Goal: Transaction & Acquisition: Purchase product/service

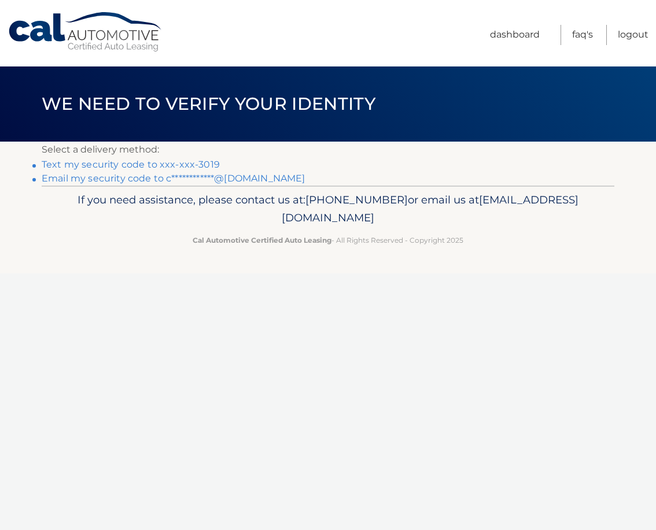
click at [210, 164] on link "Text my security code to xxx-xxx-3019" at bounding box center [131, 164] width 178 height 11
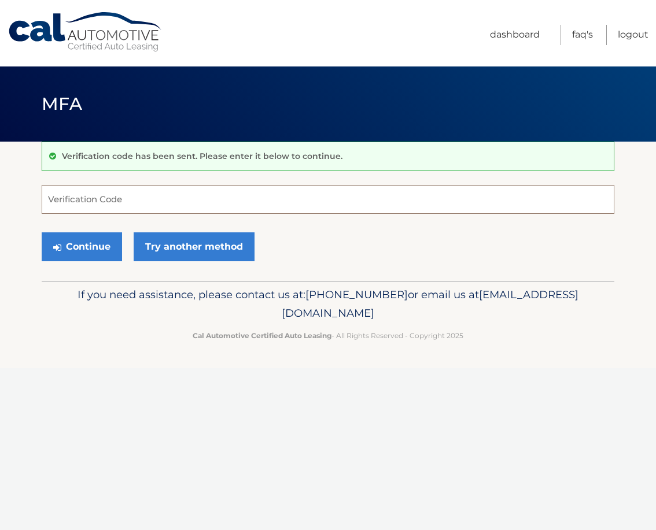
click at [215, 200] on input "Verification Code" at bounding box center [328, 199] width 572 height 29
paste input "944565"
type input "944565"
click at [99, 247] on button "Continue" at bounding box center [82, 246] width 80 height 29
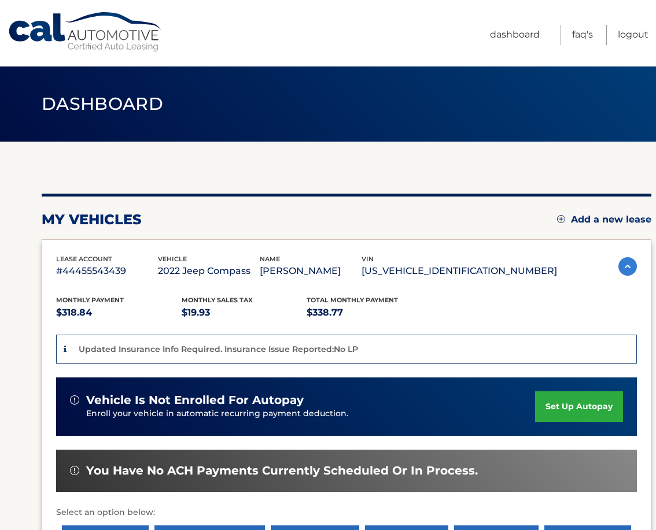
click at [357, 350] on div "Updated Insurance Info Required. Insurance Issue Reported:No LP" at bounding box center [346, 349] width 580 height 29
click at [272, 353] on div "Updated Insurance Info Required. Insurance Issue Reported:No LP" at bounding box center [216, 349] width 283 height 14
click at [370, 351] on div "Updated Insurance Info Required. Insurance Issue Reported:No LP" at bounding box center [346, 349] width 580 height 29
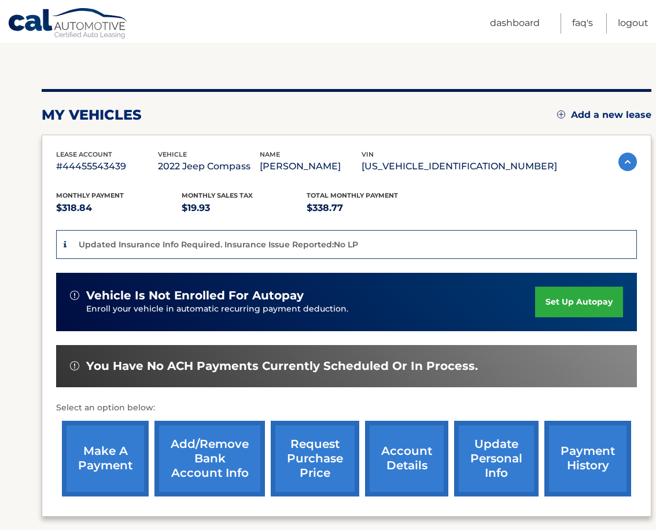
scroll to position [110, 0]
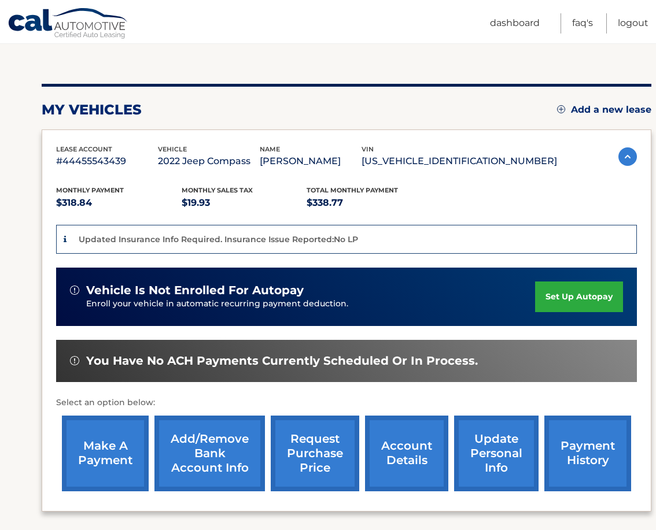
click at [119, 454] on link "make a payment" at bounding box center [105, 454] width 87 height 76
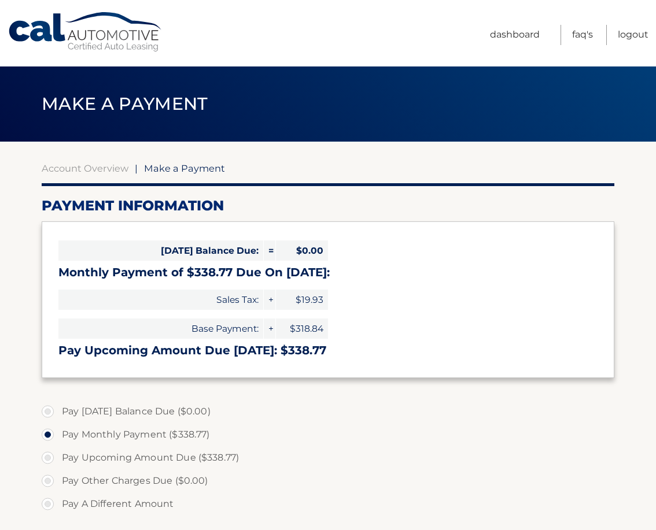
select select "NzUyZjhmMTUtMGNkYi00MzBhLWFjMzEtYTkzOGM1M2E1NzM3"
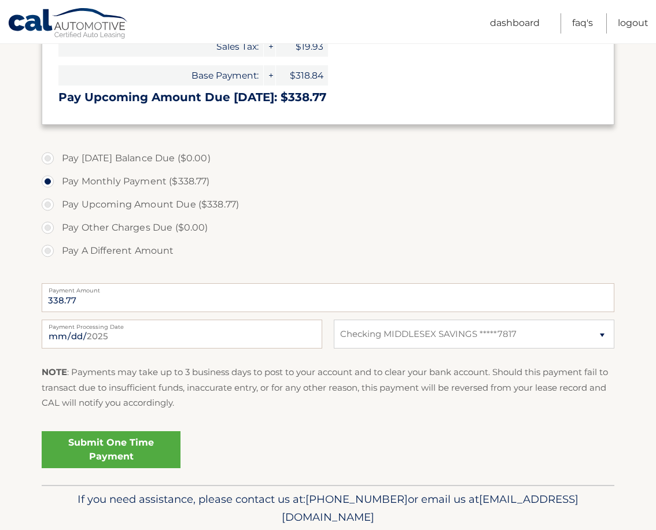
scroll to position [264, 0]
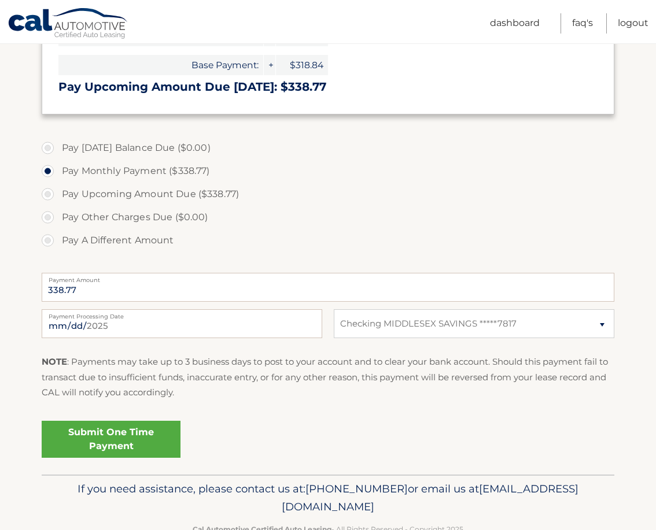
click at [120, 445] on link "Submit One Time Payment" at bounding box center [111, 439] width 139 height 37
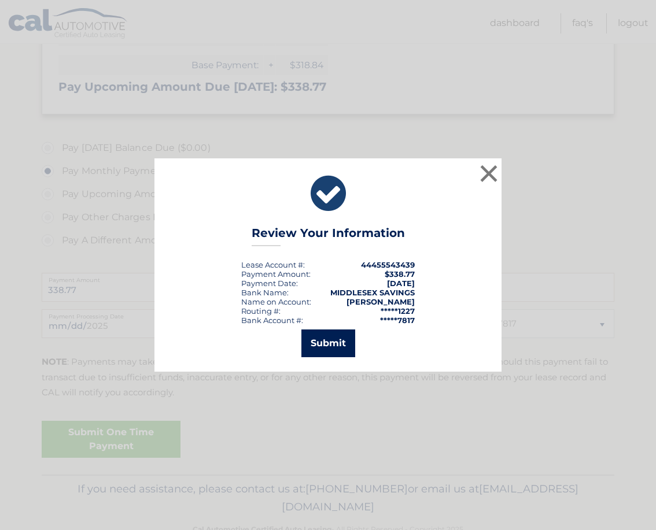
click at [316, 346] on button "Submit" at bounding box center [328, 344] width 54 height 28
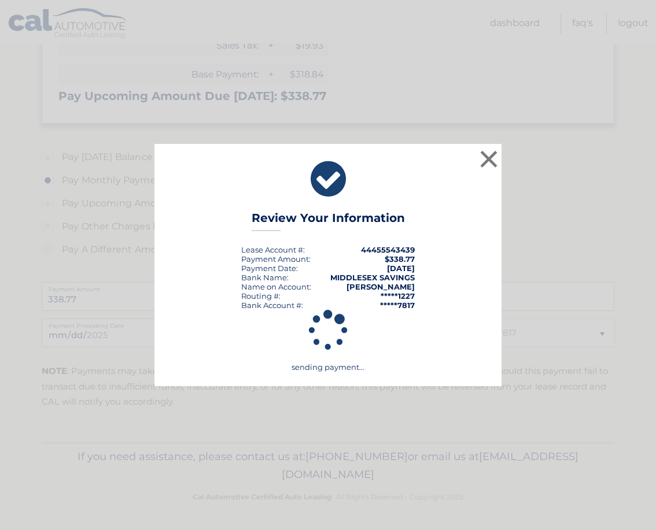
scroll to position [252, 0]
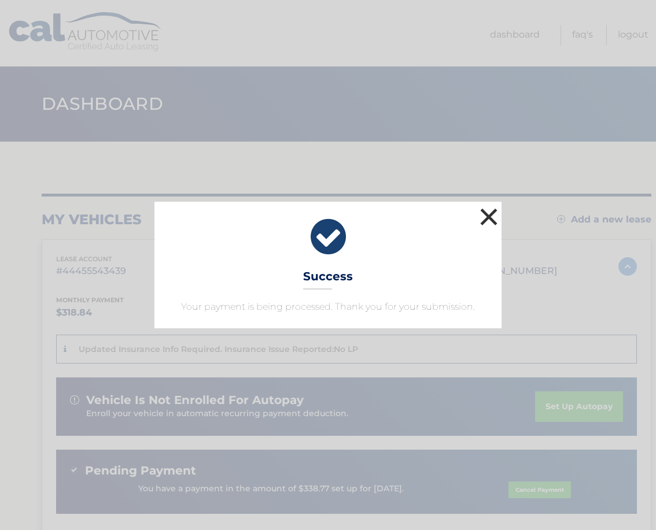
click at [488, 213] on button "×" at bounding box center [488, 216] width 23 height 23
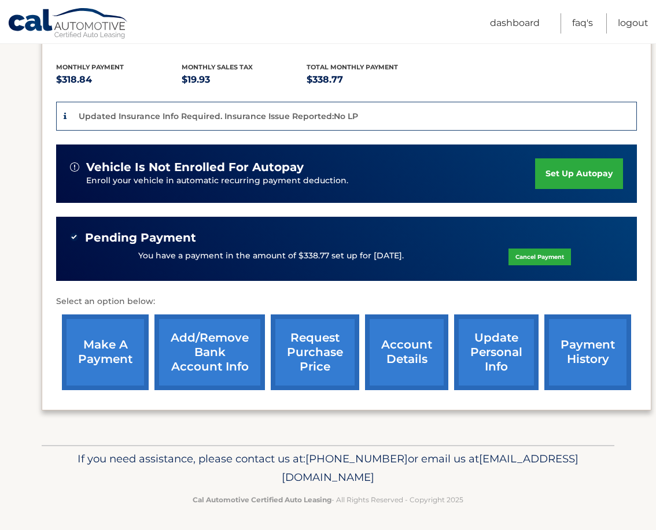
scroll to position [232, 0]
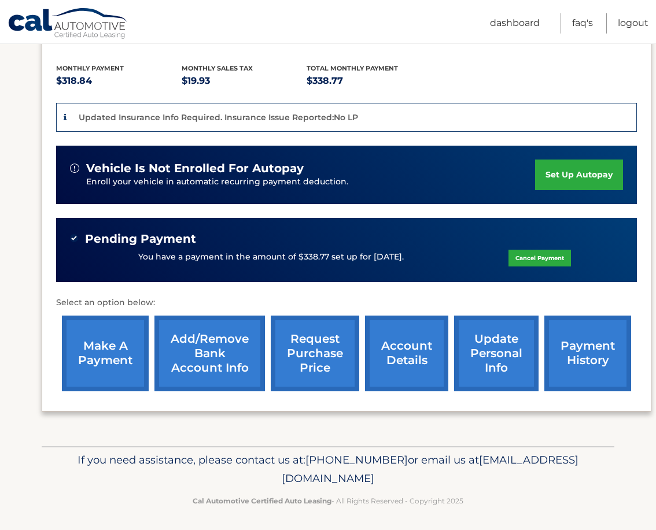
click at [493, 364] on link "update personal info" at bounding box center [496, 354] width 84 height 76
click at [157, 109] on div "Updated Insurance Info Required. Insurance Issue Reported:No LP" at bounding box center [346, 117] width 580 height 29
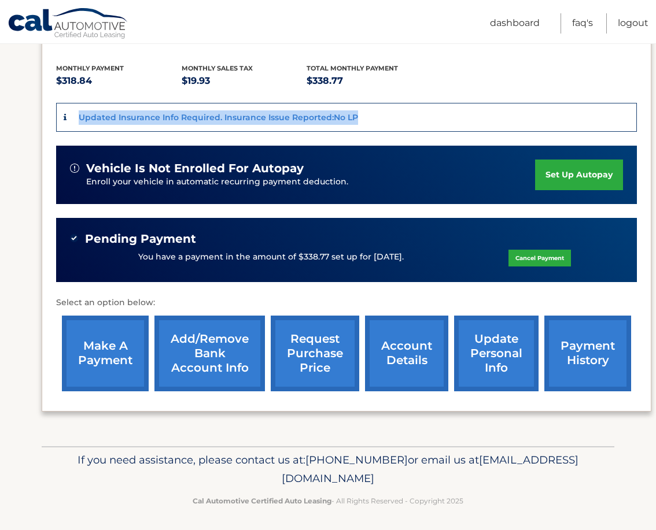
click at [157, 109] on div "Updated Insurance Info Required. Insurance Issue Reported:No LP" at bounding box center [346, 117] width 580 height 29
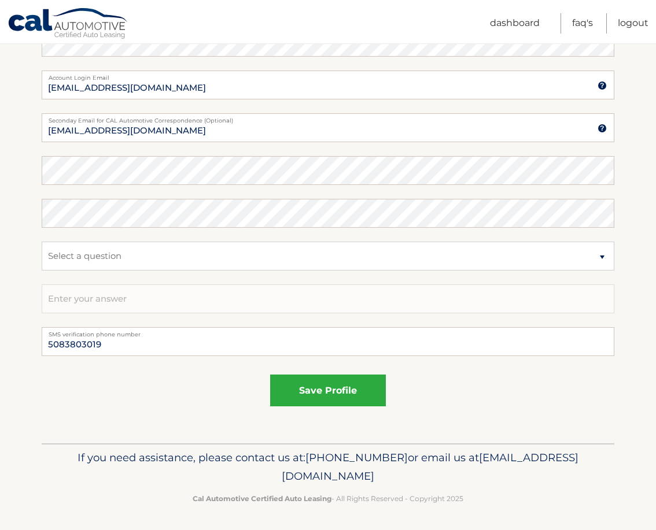
scroll to position [539, 0]
